Goal: Information Seeking & Learning: Learn about a topic

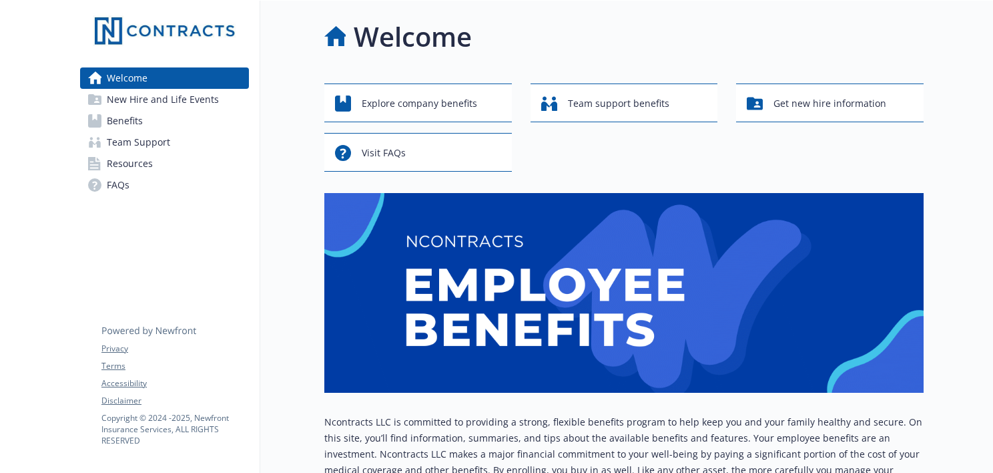
click at [139, 103] on span "New Hire and Life Events" at bounding box center [163, 99] width 112 height 21
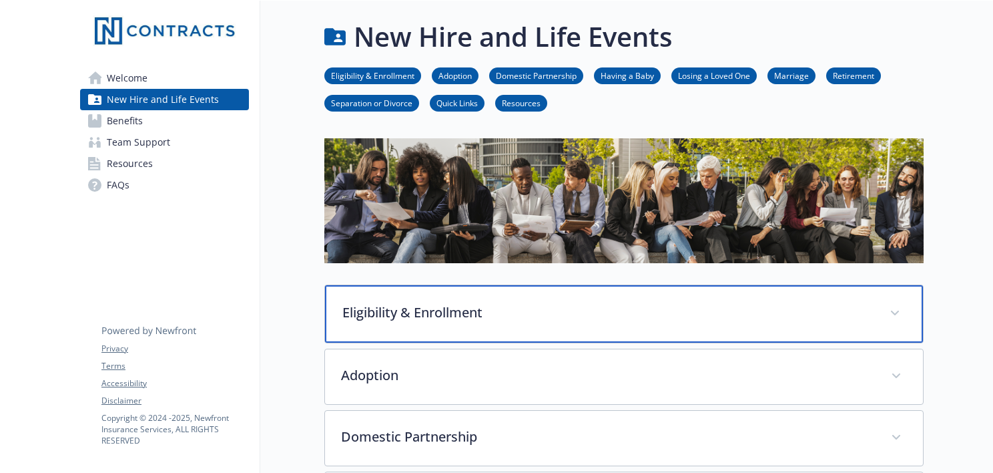
click at [374, 316] on p "Eligibility & Enrollment" at bounding box center [607, 312] width 531 height 20
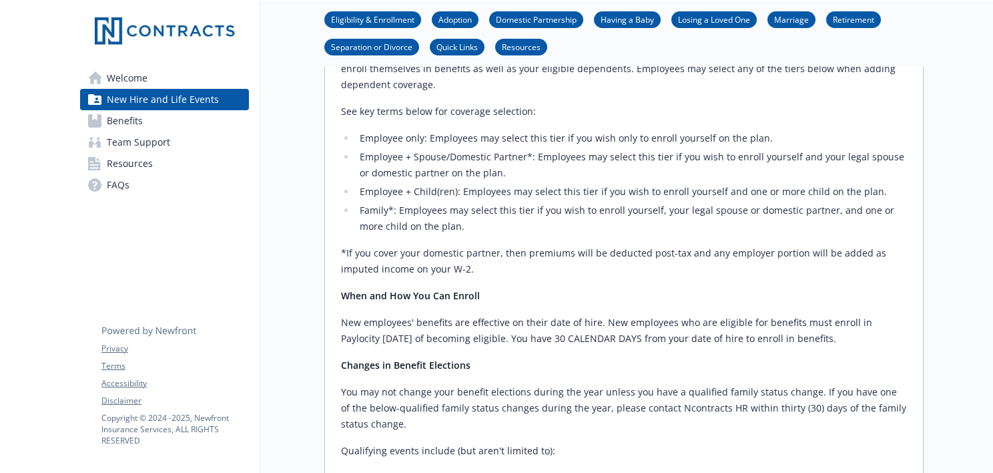
scroll to position [467, 0]
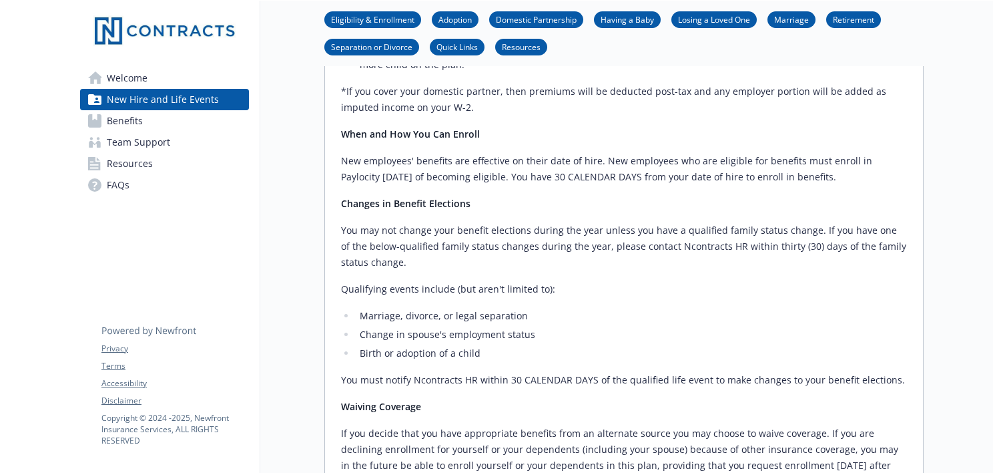
click at [155, 131] on span "Team Support" at bounding box center [138, 141] width 63 height 21
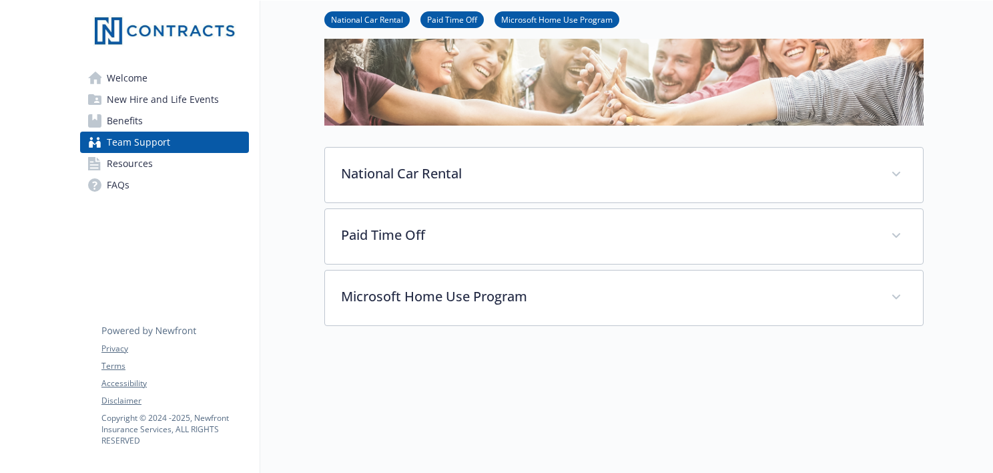
click at [154, 128] on link "Benefits" at bounding box center [164, 120] width 169 height 21
